Goal: Information Seeking & Learning: Learn about a topic

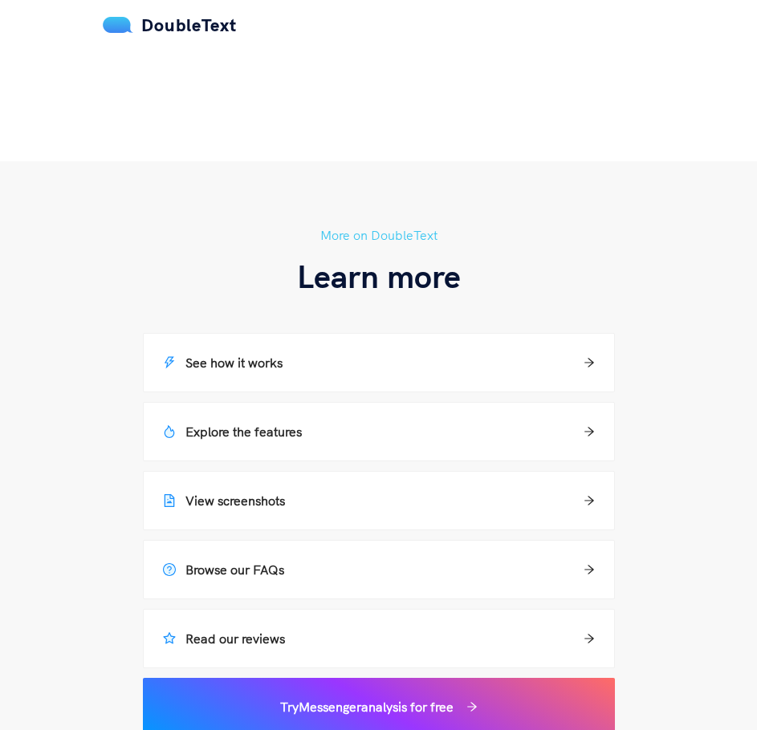
scroll to position [1525, 0]
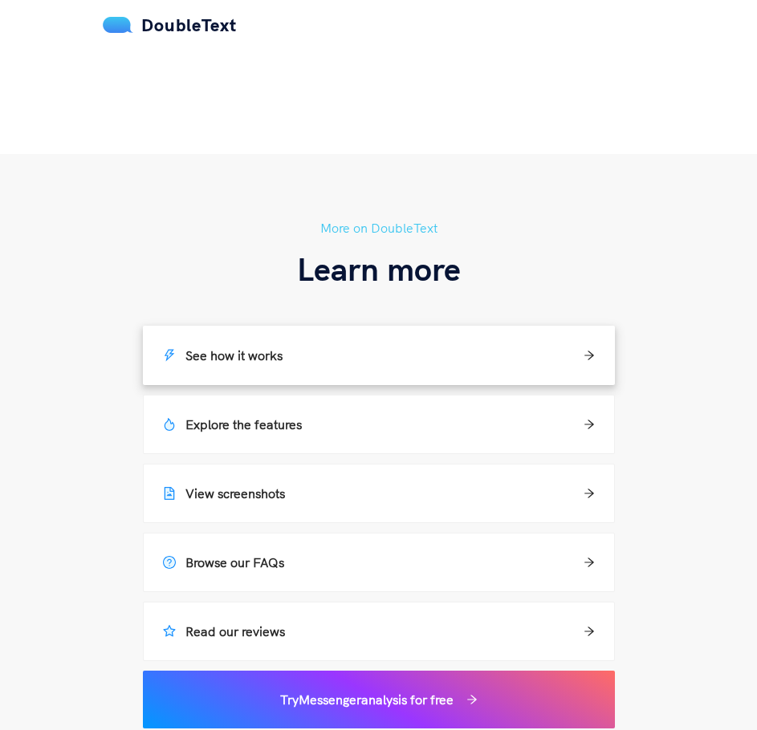
click at [480, 348] on div "See how it works" at bounding box center [379, 355] width 432 height 19
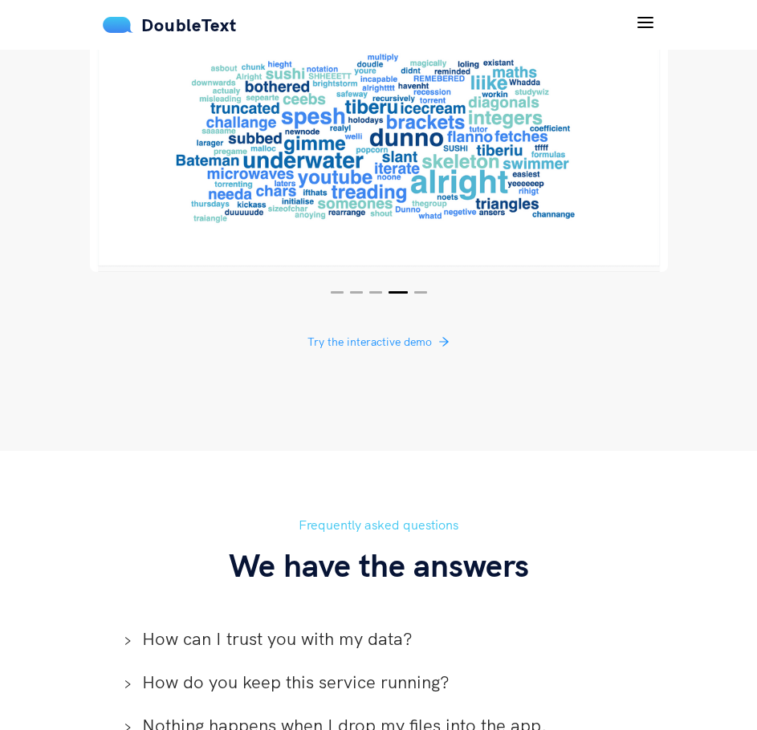
scroll to position [3699, 0]
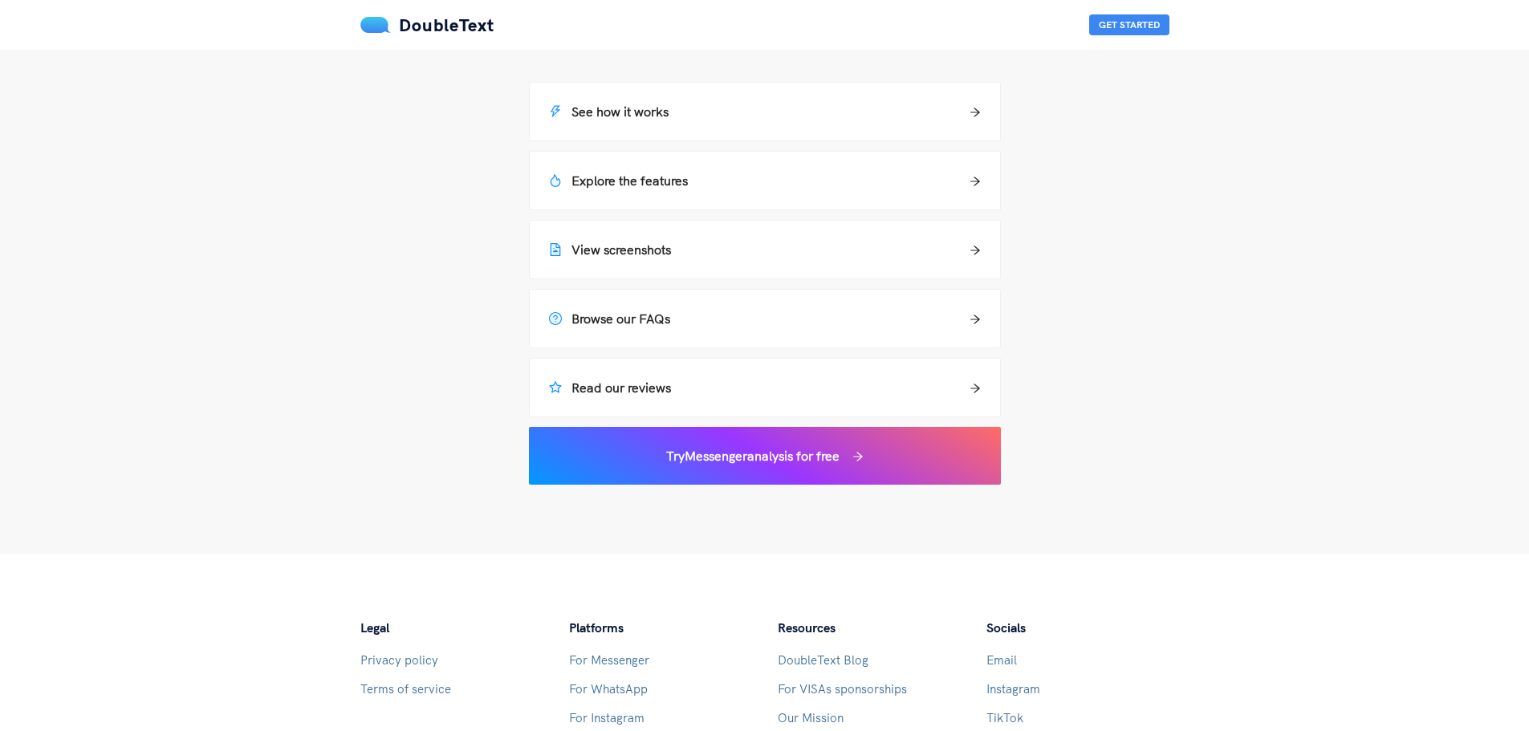
scroll to position [1100, 0]
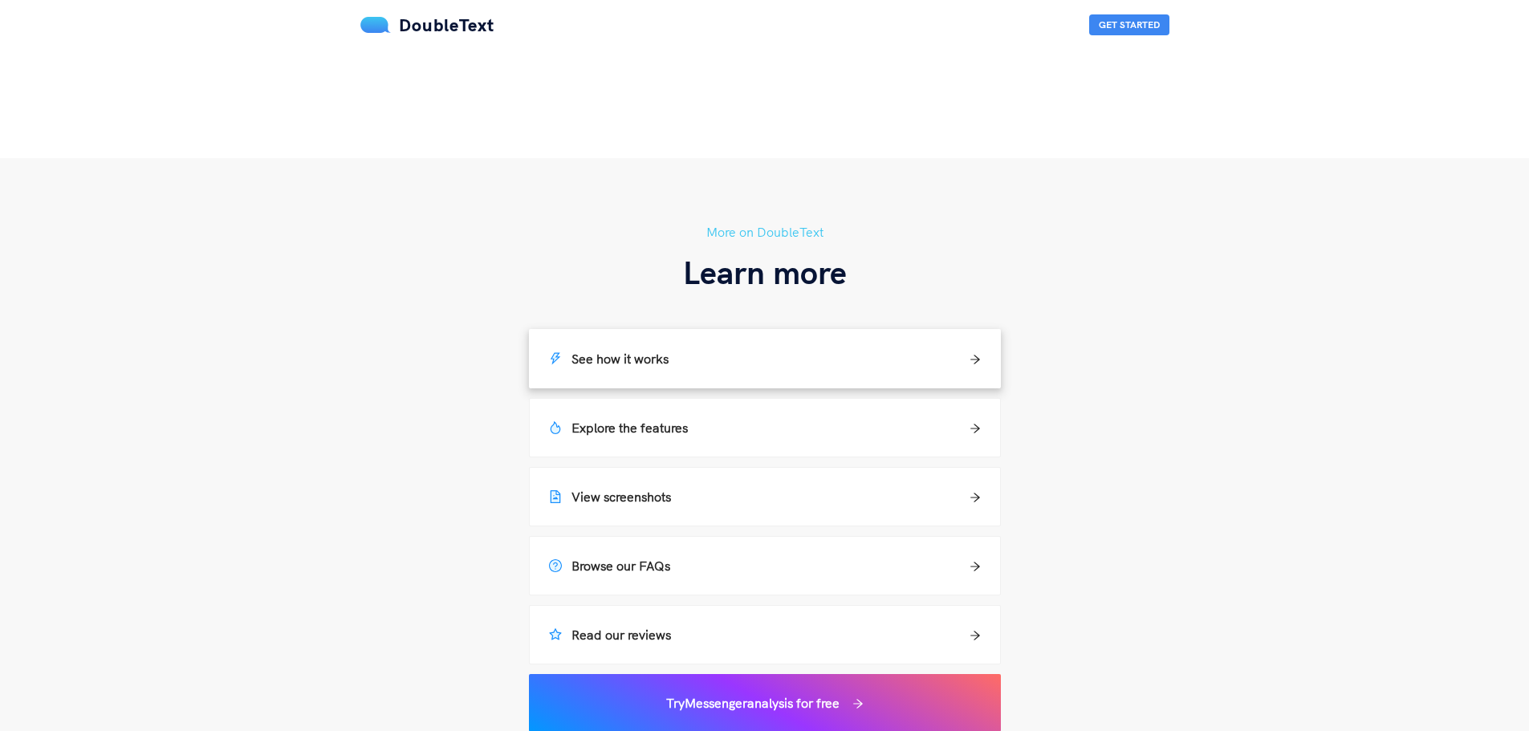
click at [756, 362] on div "See how it works" at bounding box center [765, 358] width 432 height 19
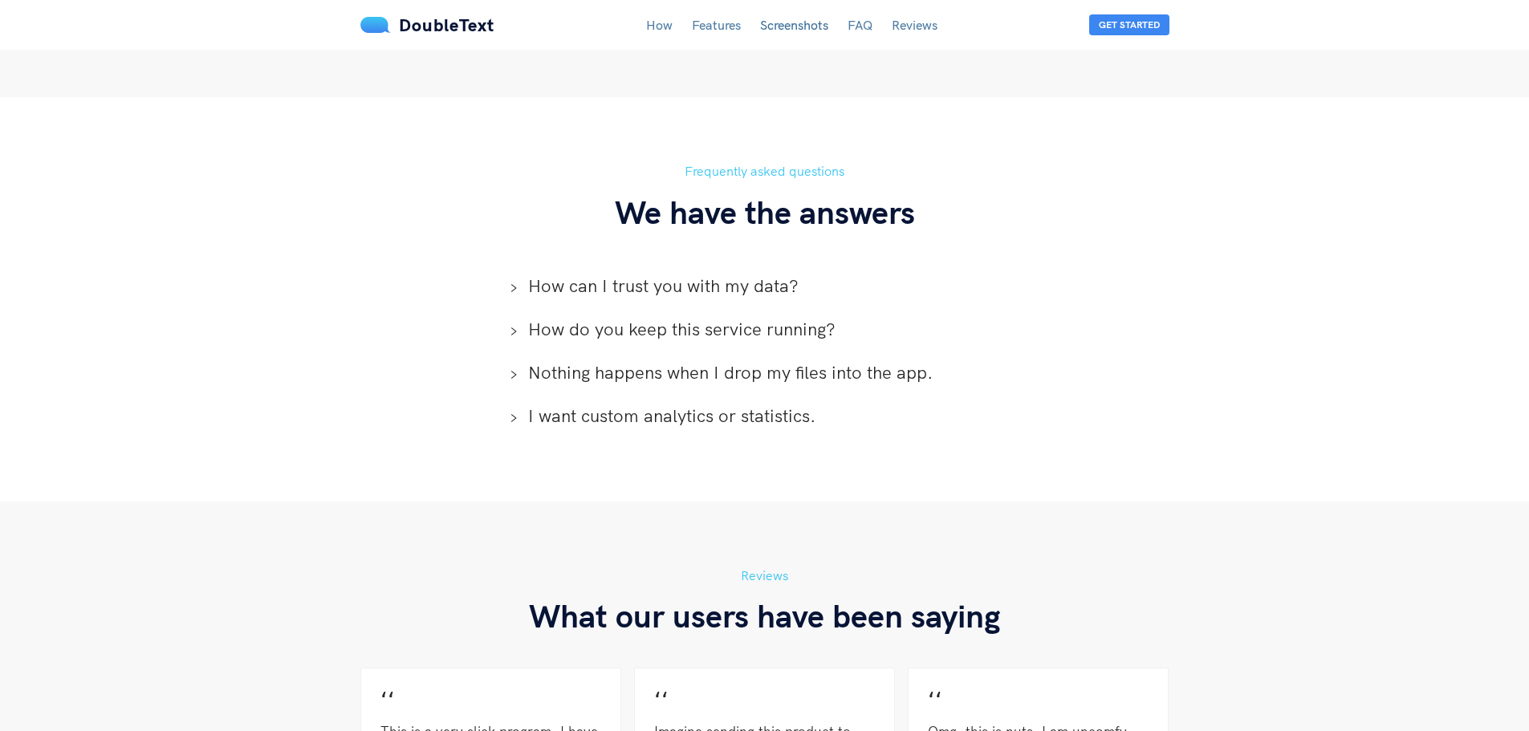
scroll to position [3603, 0]
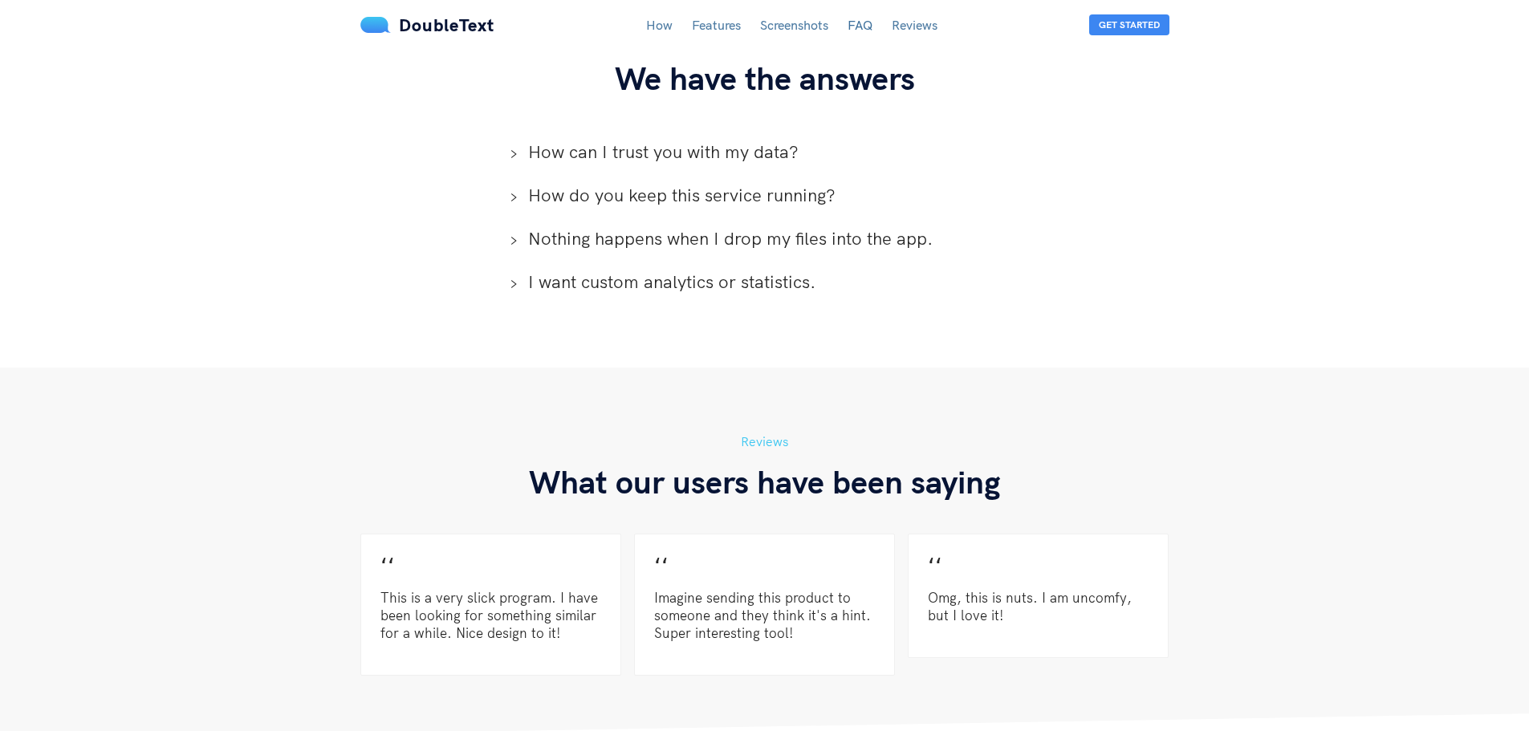
click at [649, 140] on span "How can I trust you with my data?" at bounding box center [774, 152] width 493 height 24
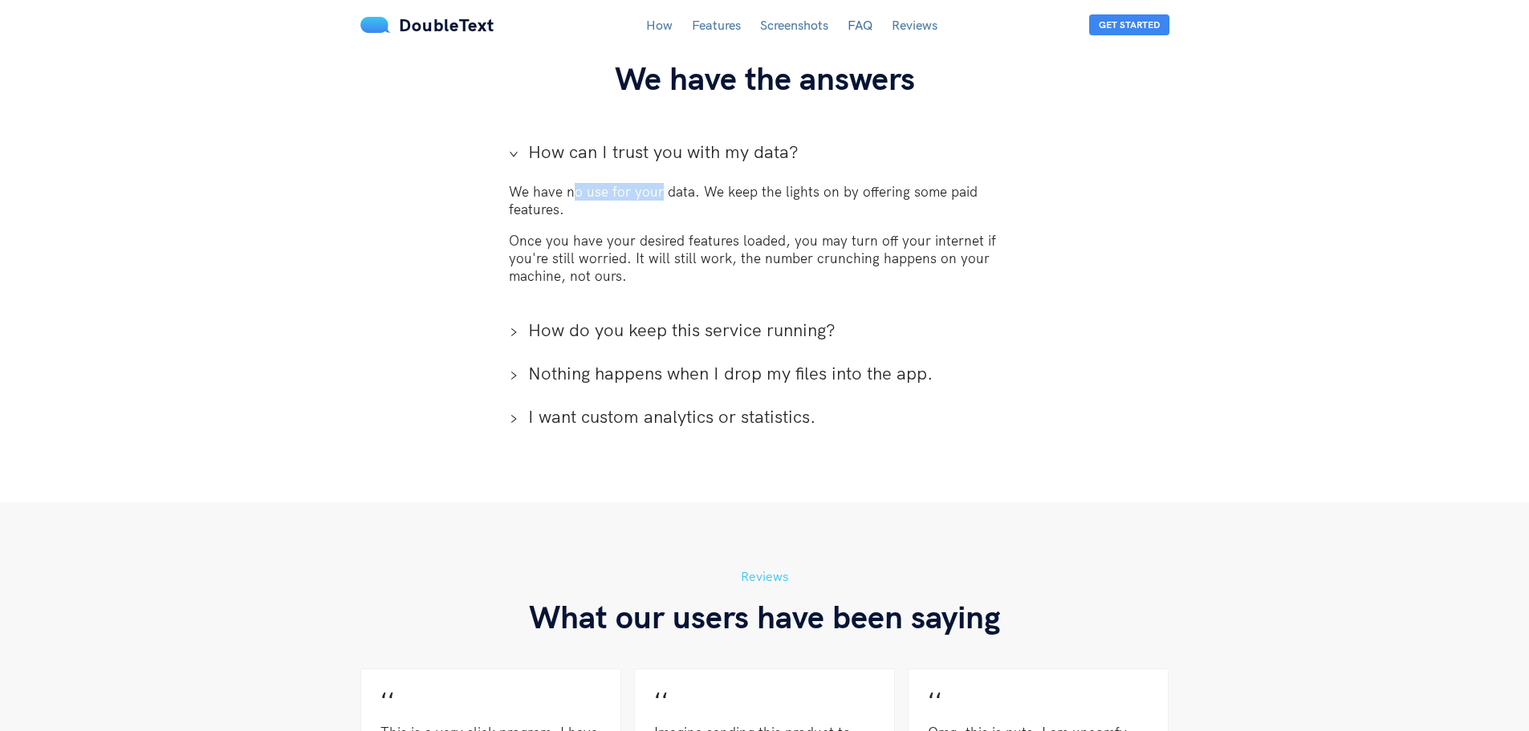
drag, startPoint x: 571, startPoint y: 176, endPoint x: 672, endPoint y: 178, distance: 101.1
click at [672, 183] on p "We have no use for your data. We keep the lights on by offering some paid featu…" at bounding box center [765, 200] width 512 height 35
click at [701, 201] on div "We have no use for your data. We keep the lights on by offering some paid featu…" at bounding box center [765, 240] width 538 height 135
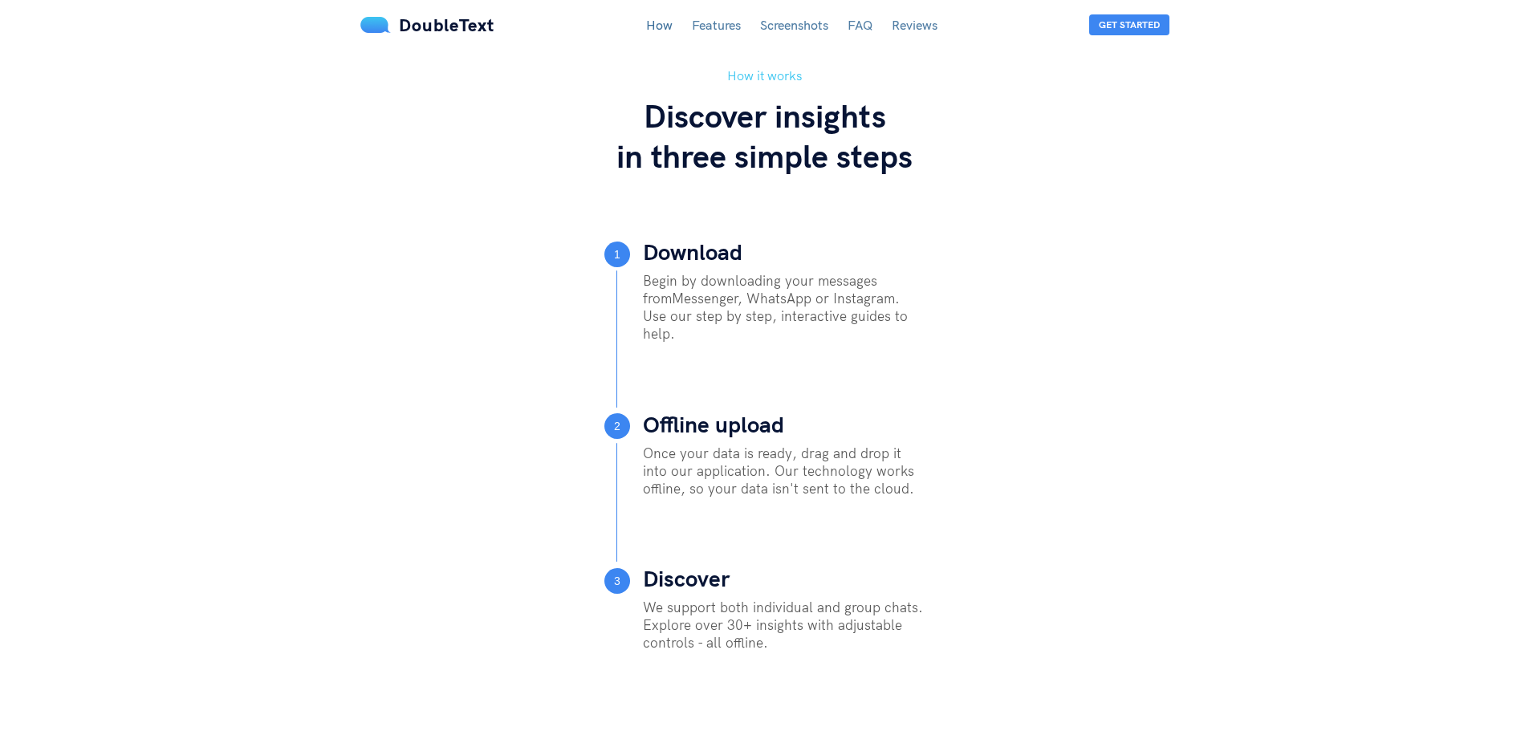
scroll to position [313, 0]
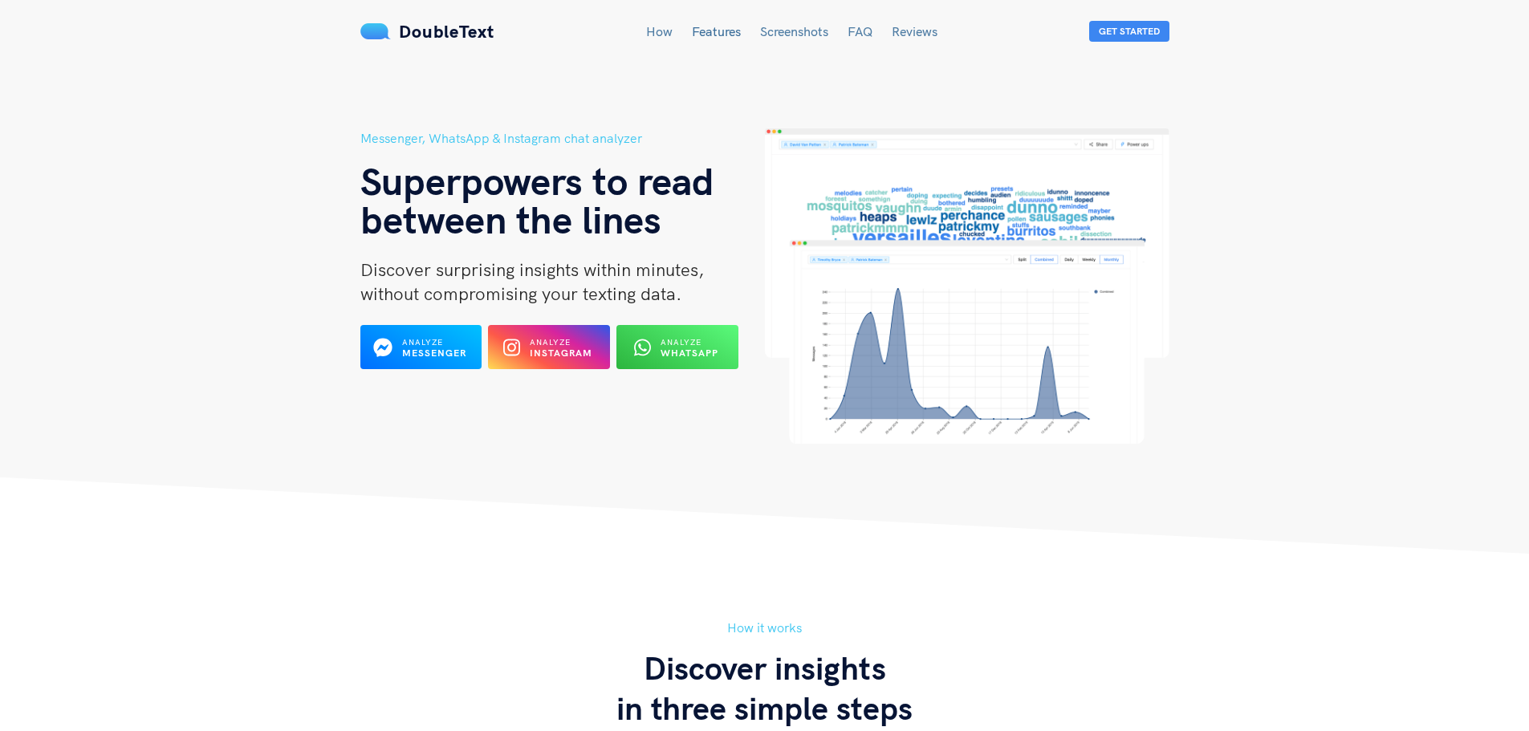
scroll to position [1368, 0]
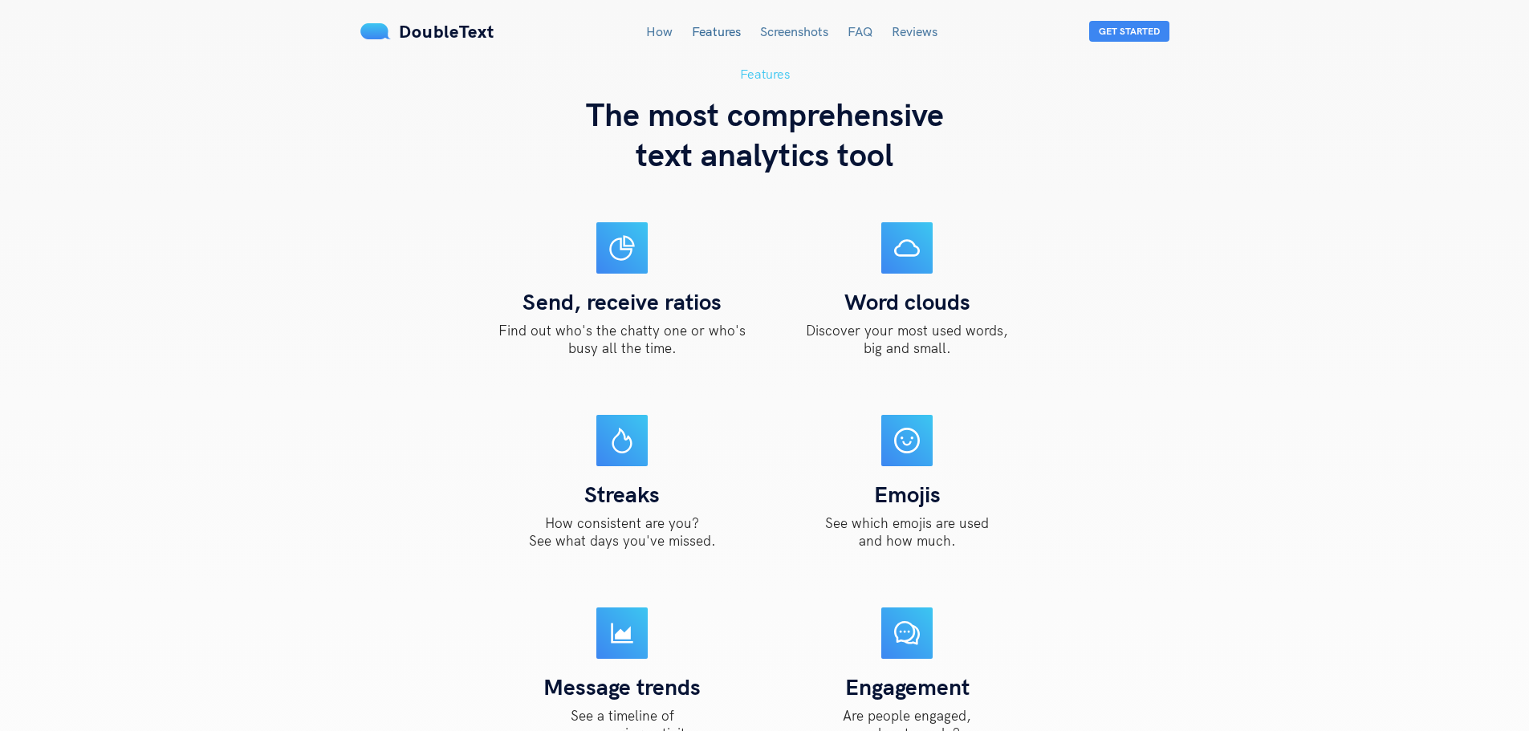
click at [665, 30] on link "How" at bounding box center [659, 31] width 26 height 16
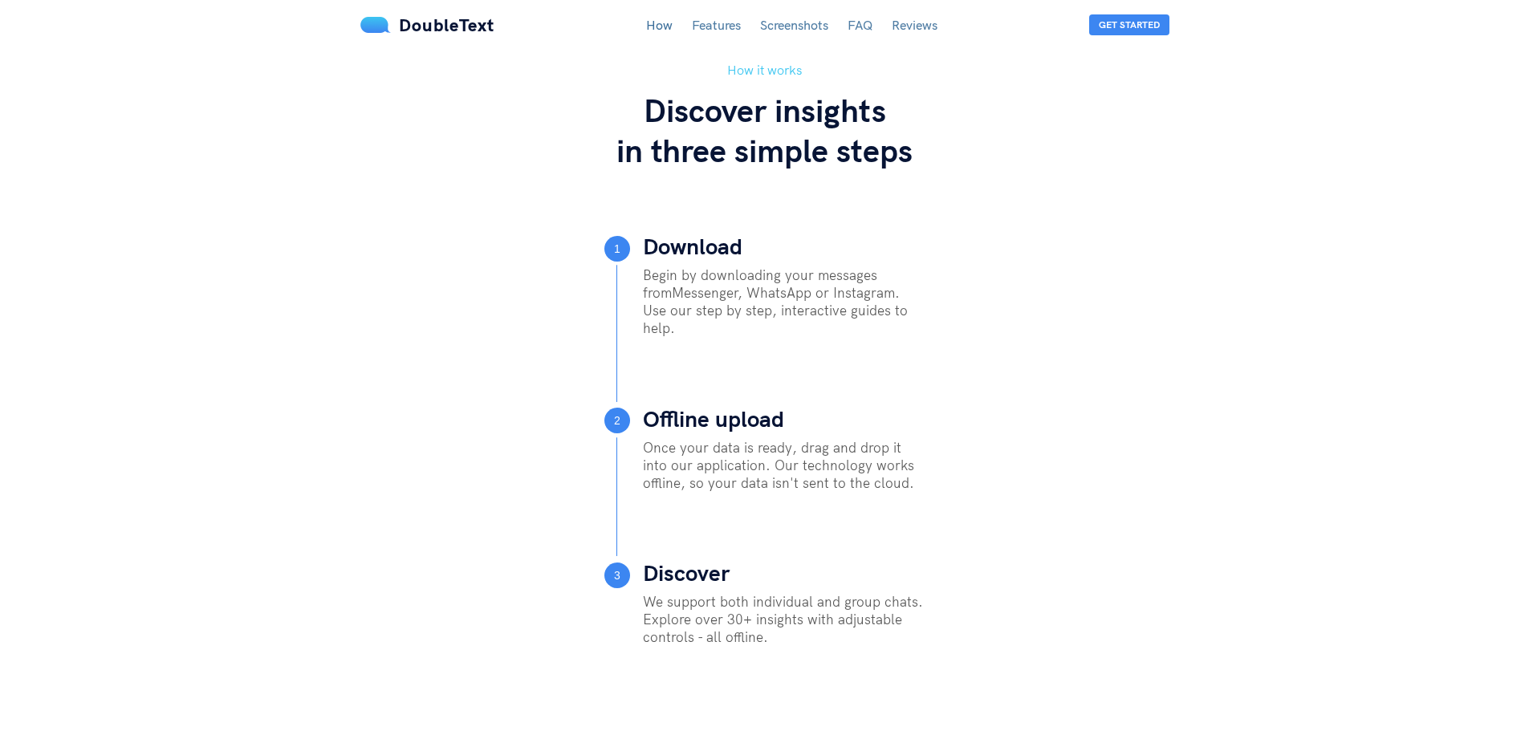
scroll to position [554, 0]
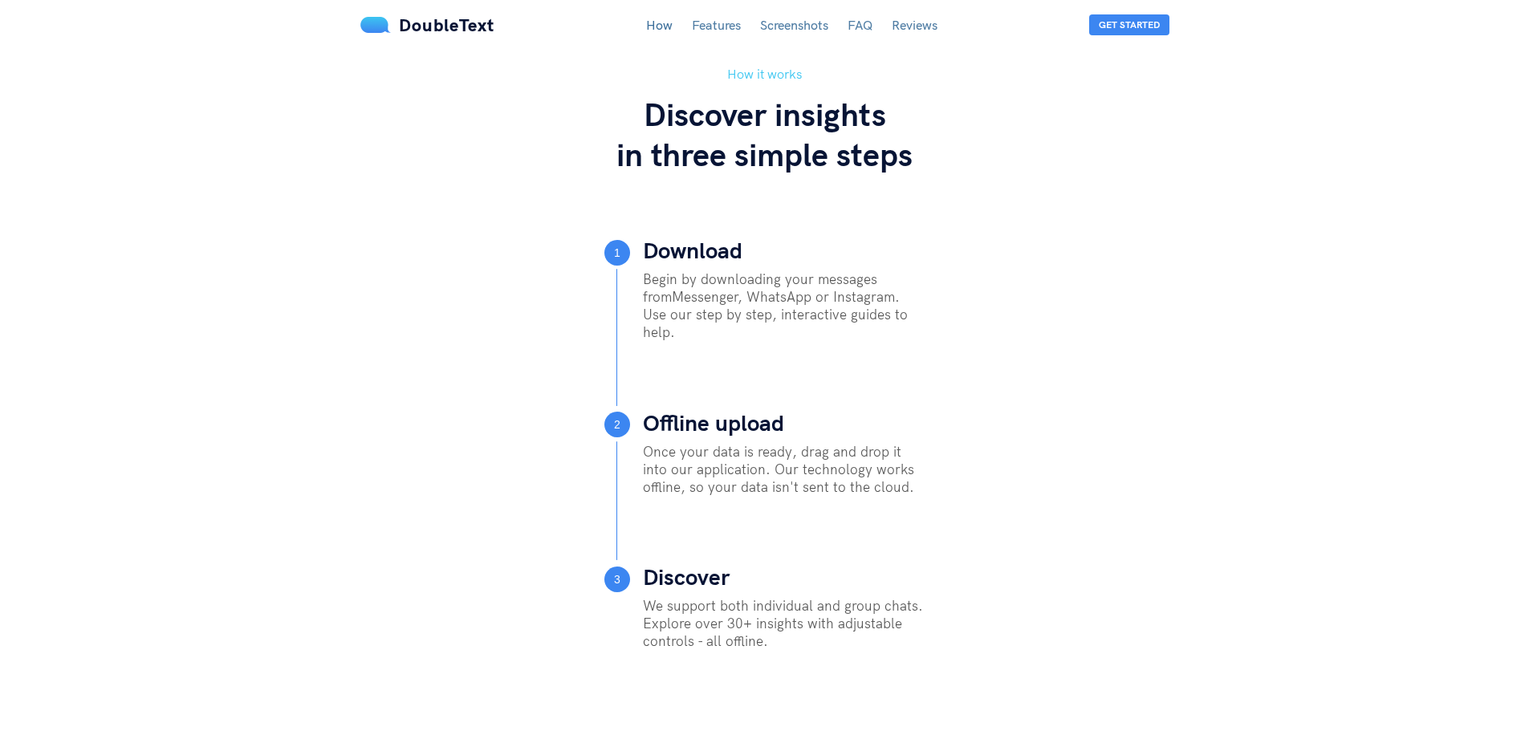
click at [866, 24] on link "FAQ" at bounding box center [859, 25] width 25 height 16
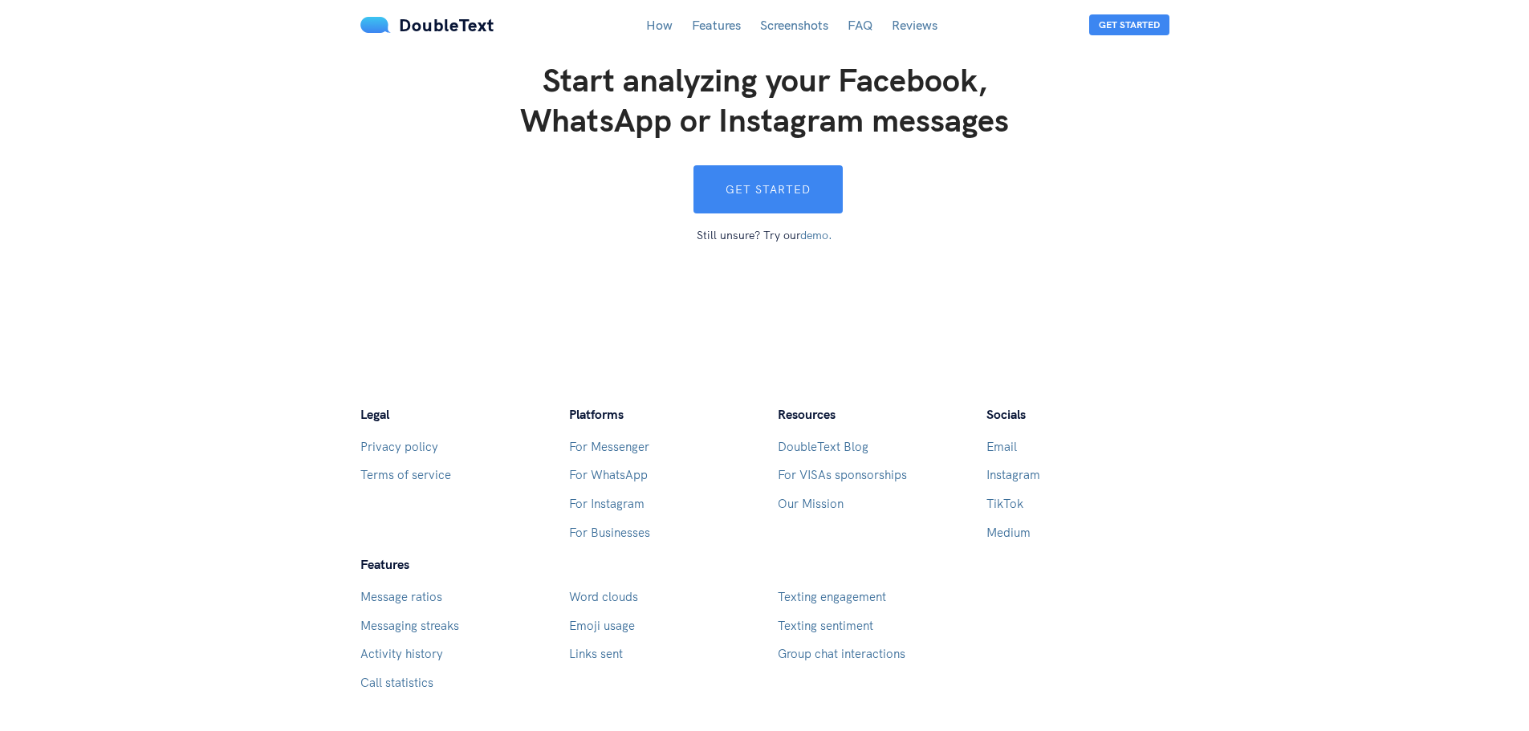
scroll to position [4495, 0]
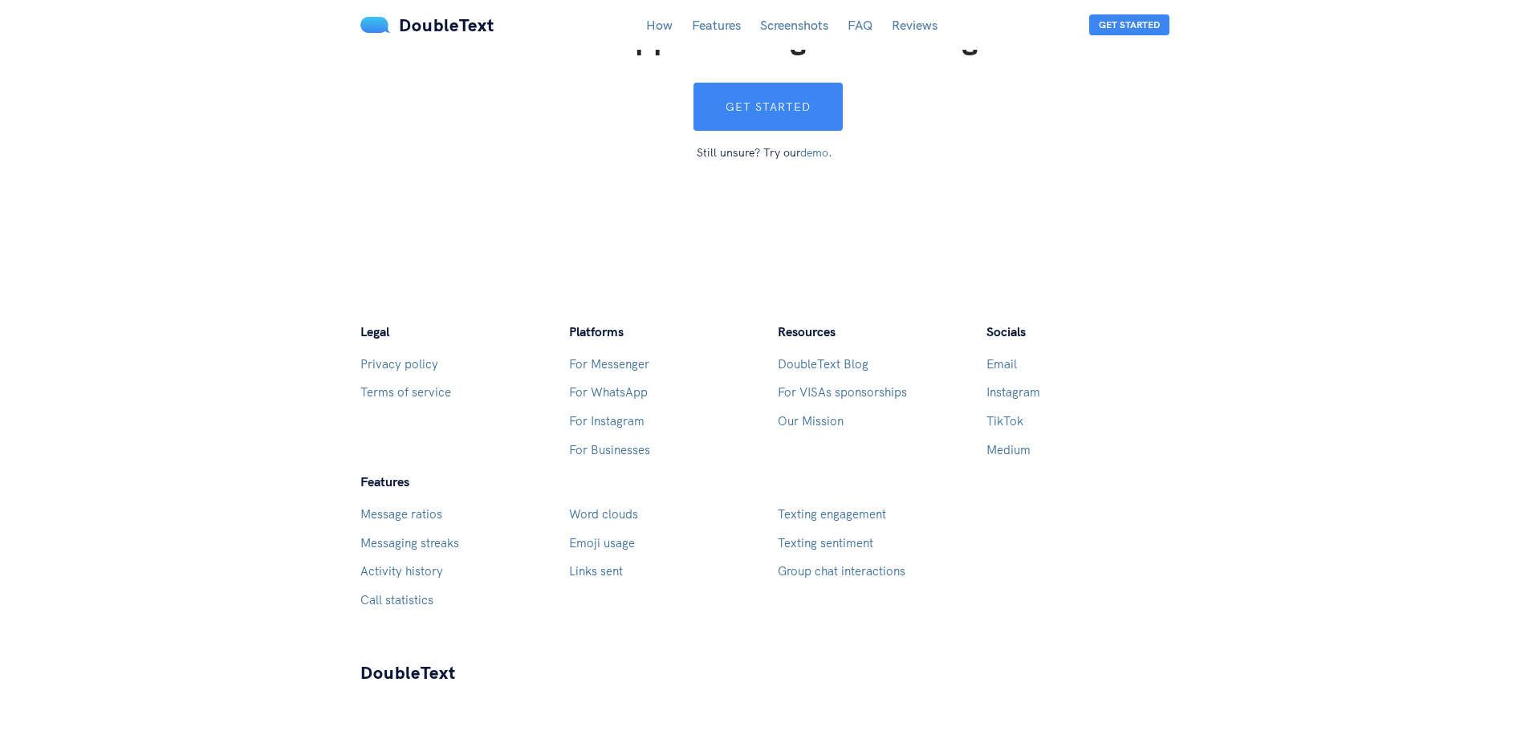
drag, startPoint x: 715, startPoint y: 680, endPoint x: 790, endPoint y: 587, distance: 119.3
click at [715, 679] on footer "Legal Privacy policy Terms of service Platforms For Messenger For WhatsApp For …" at bounding box center [764, 536] width 1529 height 428
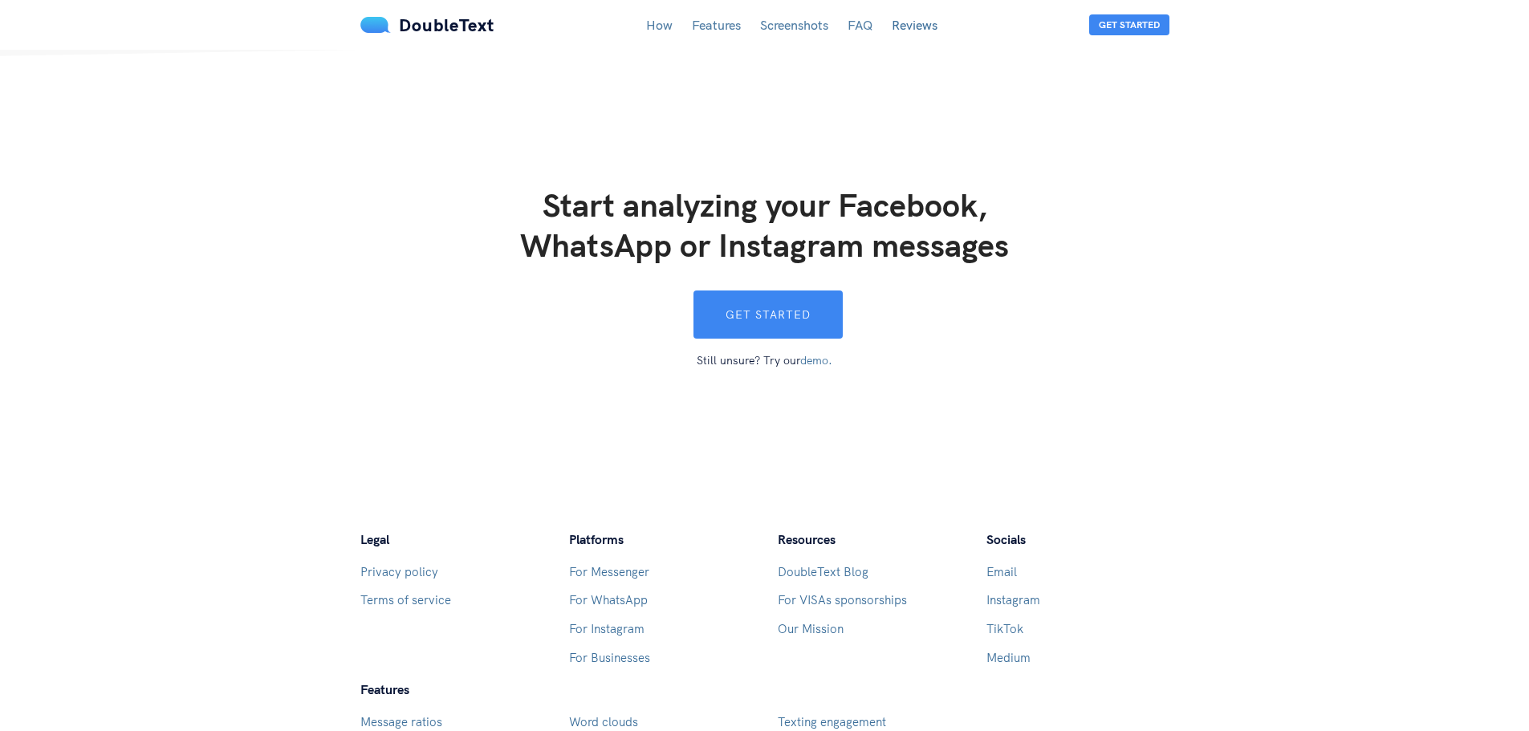
scroll to position [4093, 0]
